Goal: Information Seeking & Learning: Learn about a topic

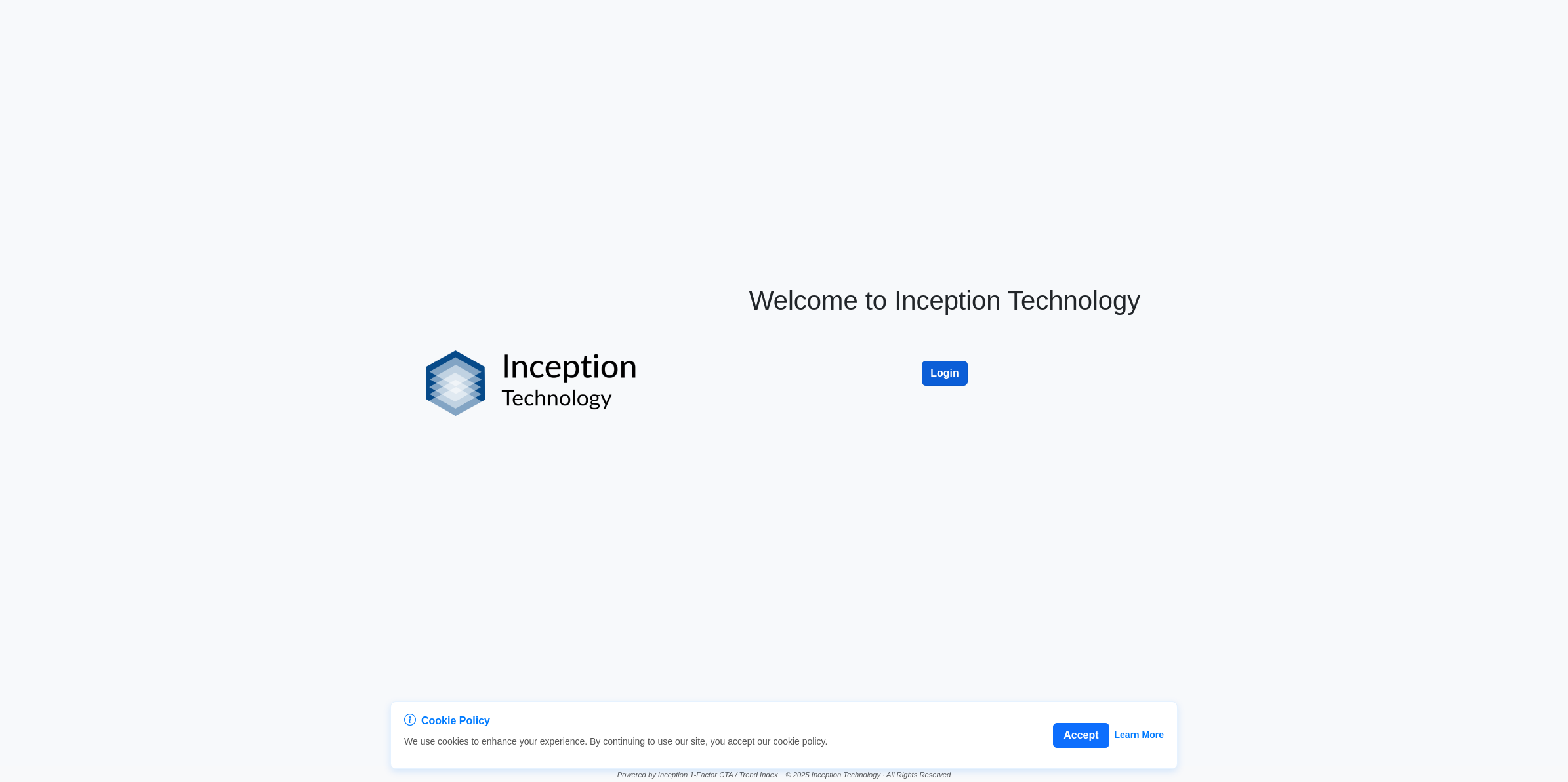
click at [949, 366] on button "Login" at bounding box center [945, 373] width 46 height 25
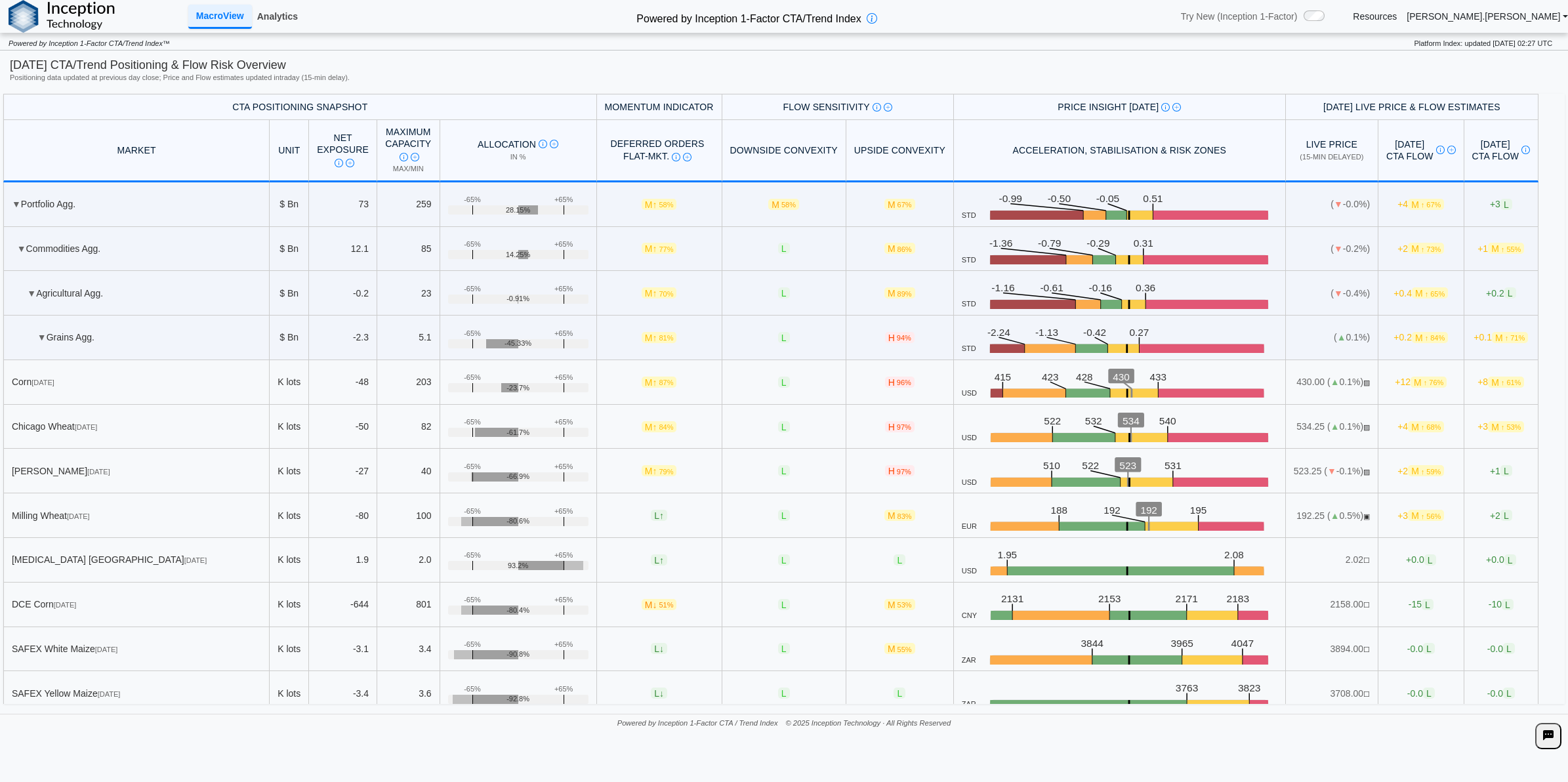
click at [264, 15] on link "Analytics" at bounding box center [277, 16] width 51 height 22
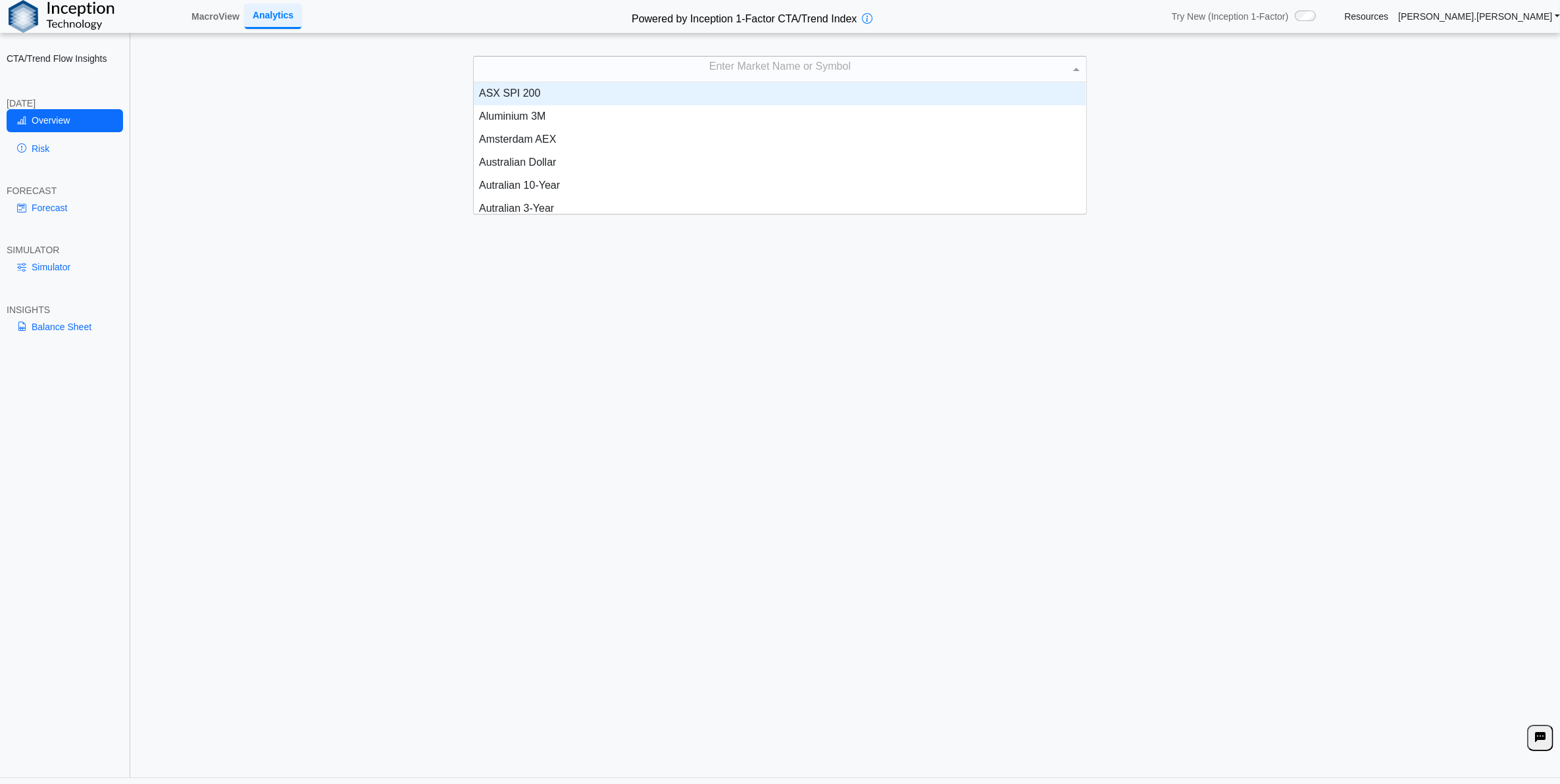
click at [612, 74] on div "Enter Market Name or Symbol" at bounding box center [779, 69] width 612 height 25
click at [544, 65] on div "Enter Market Name or Symbol" at bounding box center [779, 69] width 612 height 25
type input "****"
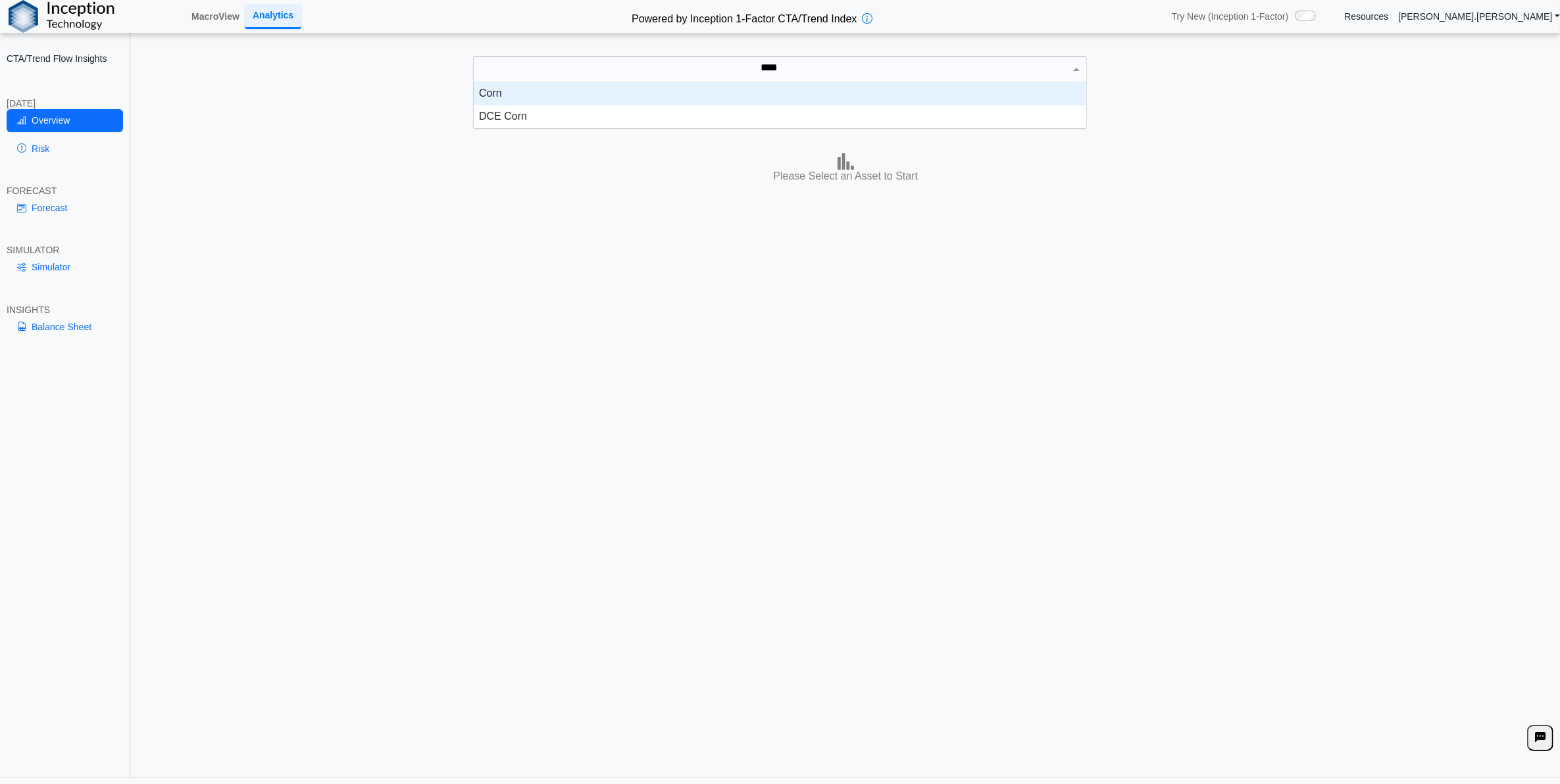
click at [567, 103] on div "Corn" at bounding box center [779, 94] width 612 height 23
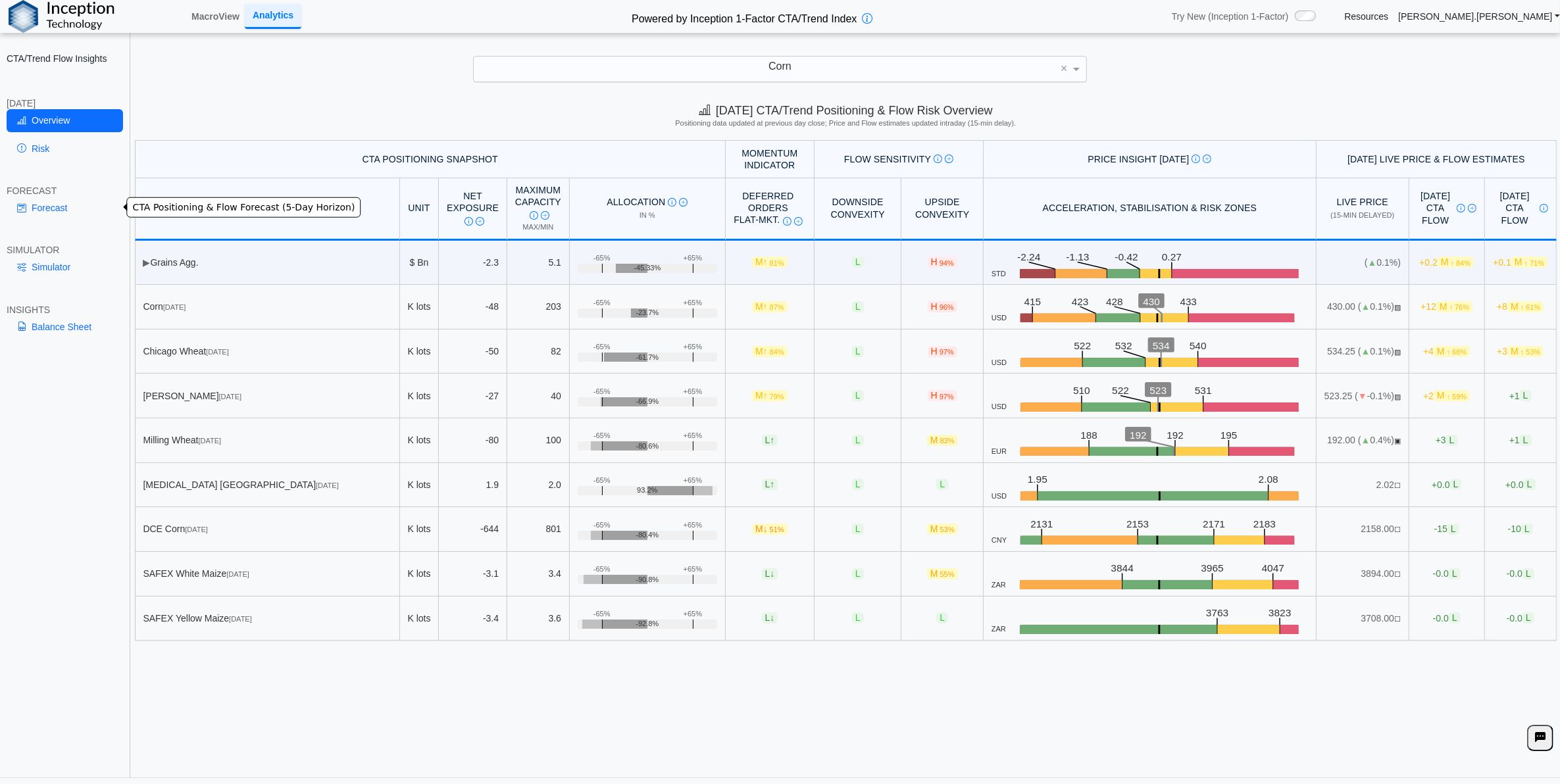
click at [63, 208] on link "Forecast" at bounding box center [65, 207] width 116 height 22
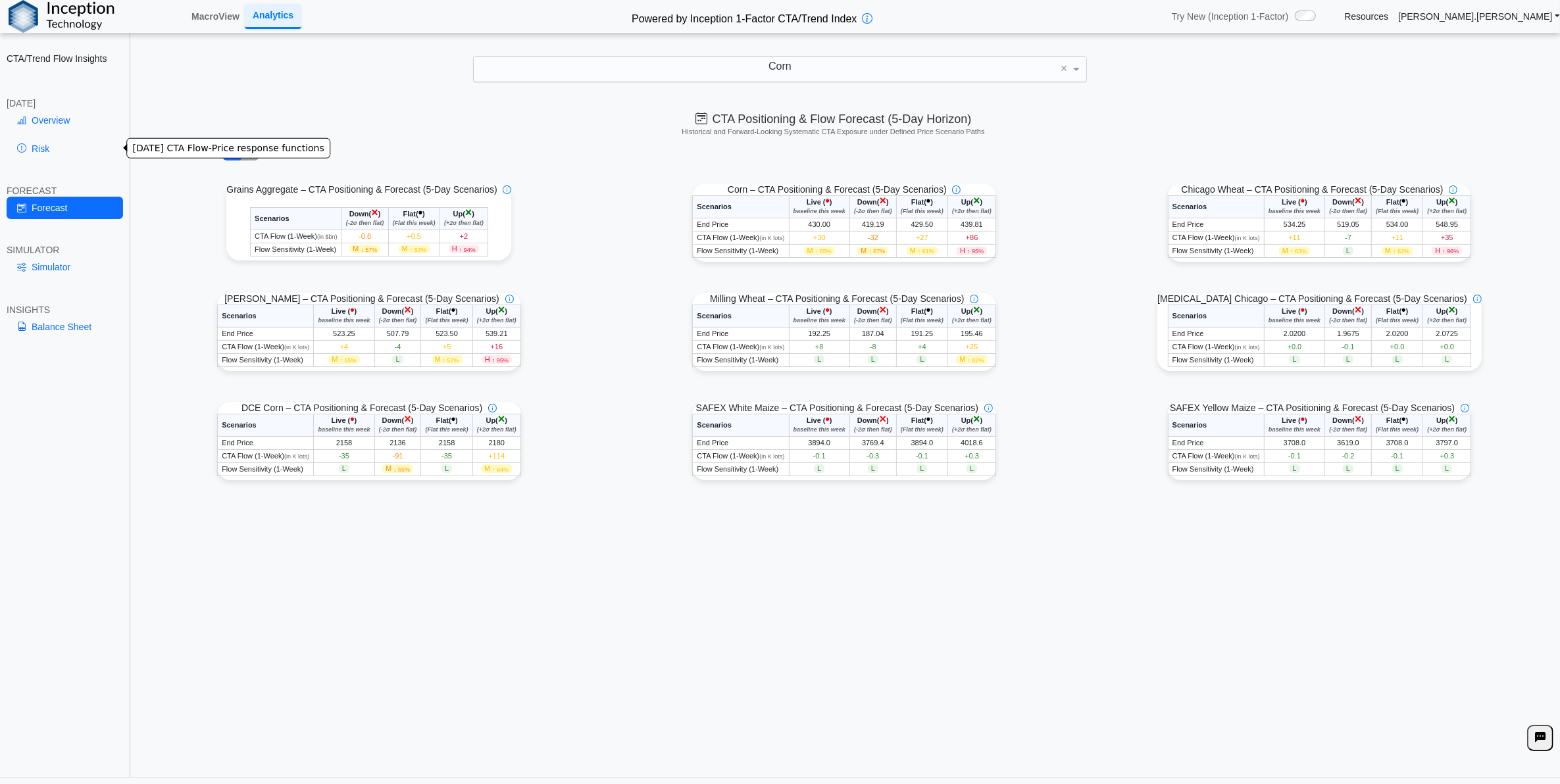
click at [42, 146] on link "Risk" at bounding box center [65, 148] width 116 height 22
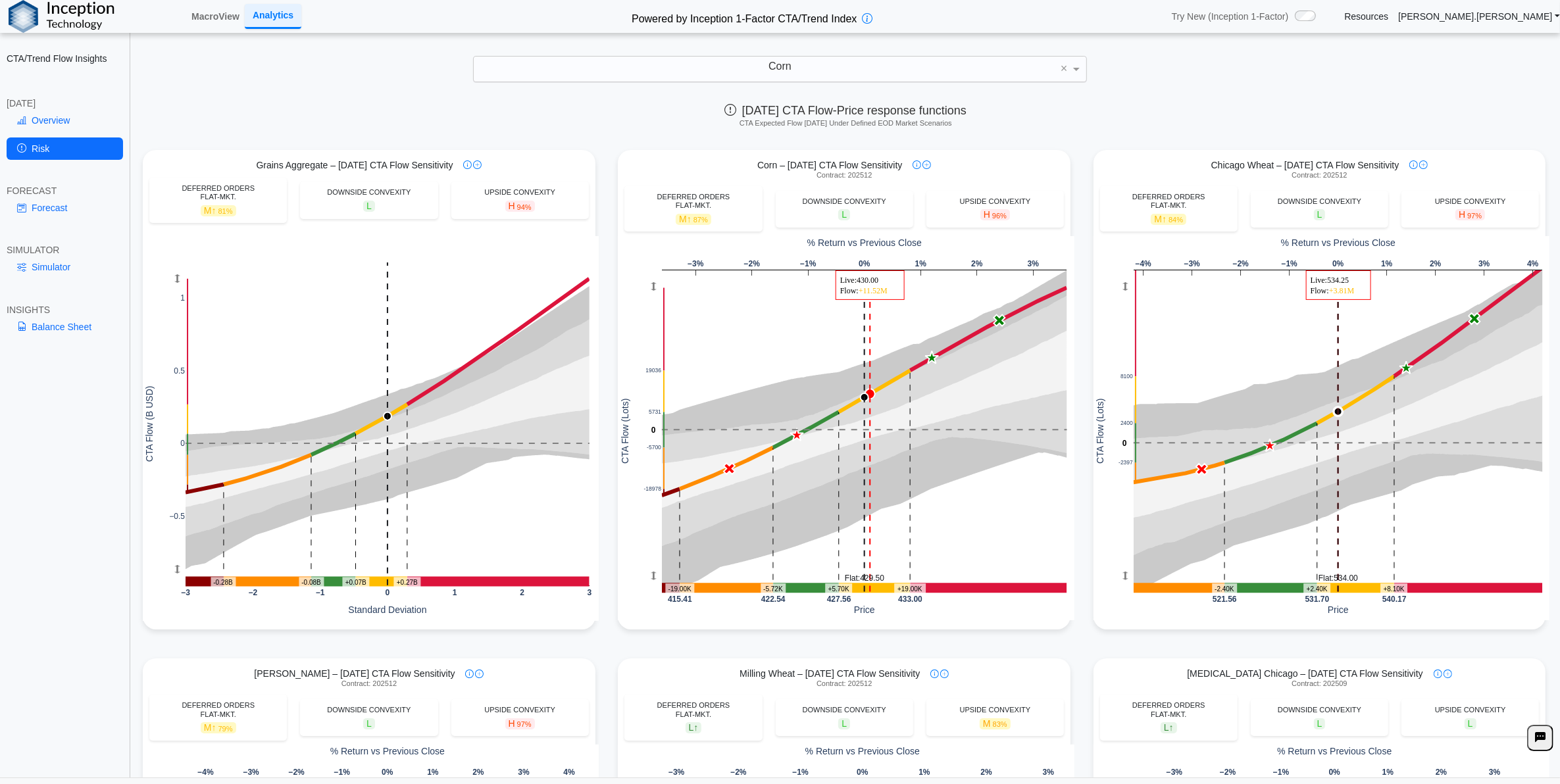
click at [92, 326] on link "Balance Sheet" at bounding box center [65, 326] width 116 height 22
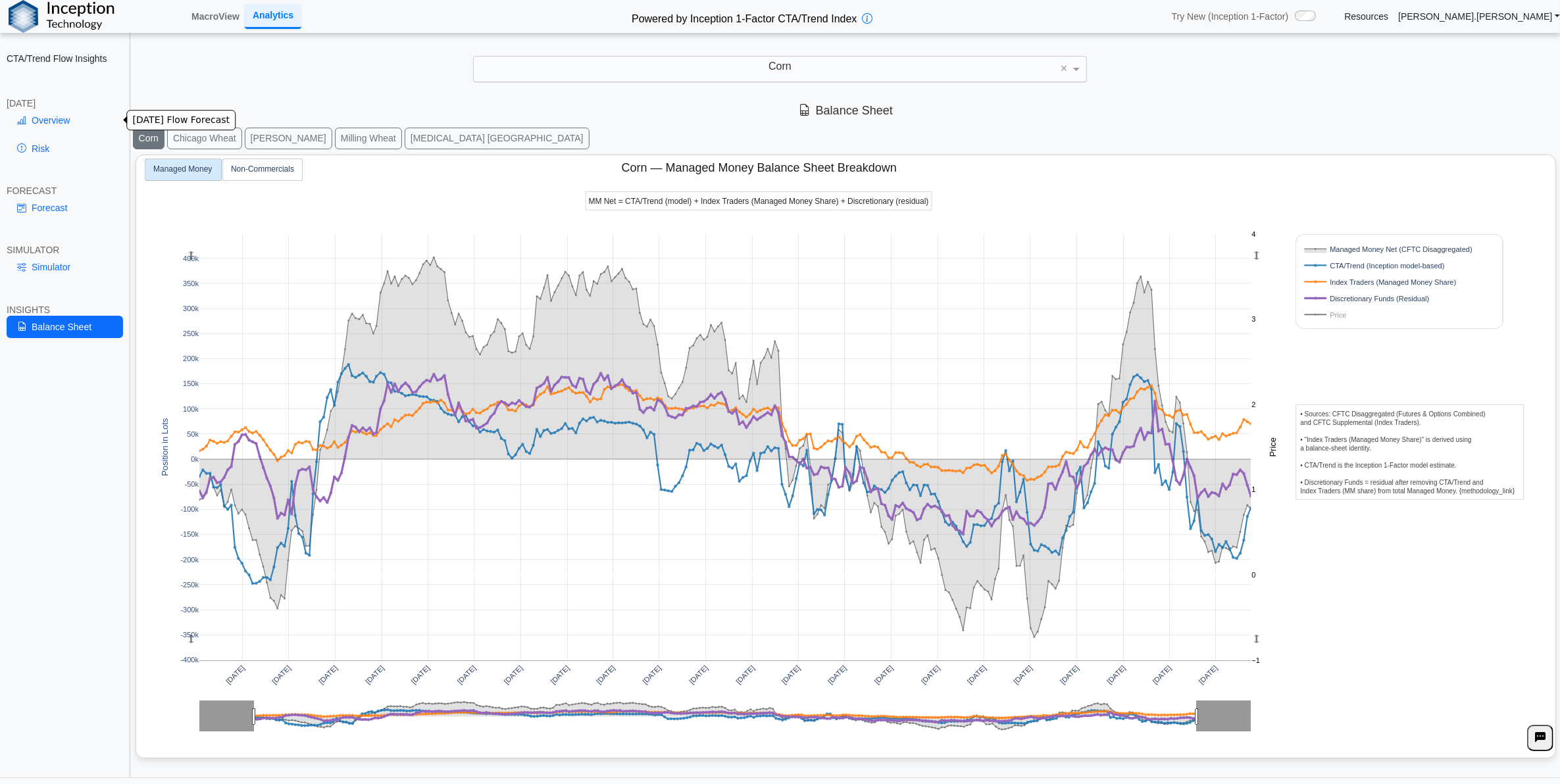
click at [54, 116] on link "Overview" at bounding box center [65, 120] width 116 height 22
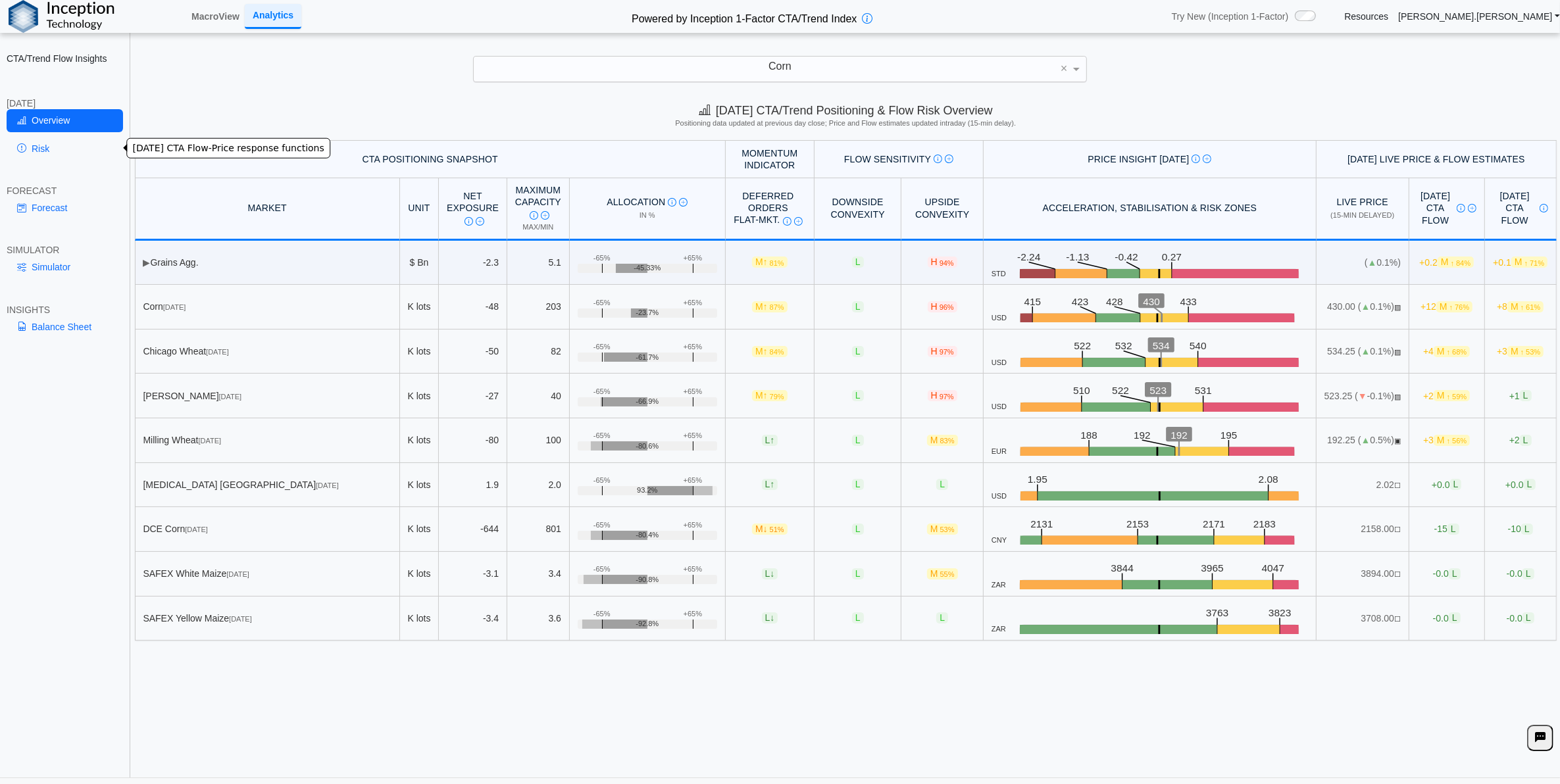
click at [60, 148] on link "Risk" at bounding box center [65, 148] width 116 height 22
